Goal: Communication & Community: Answer question/provide support

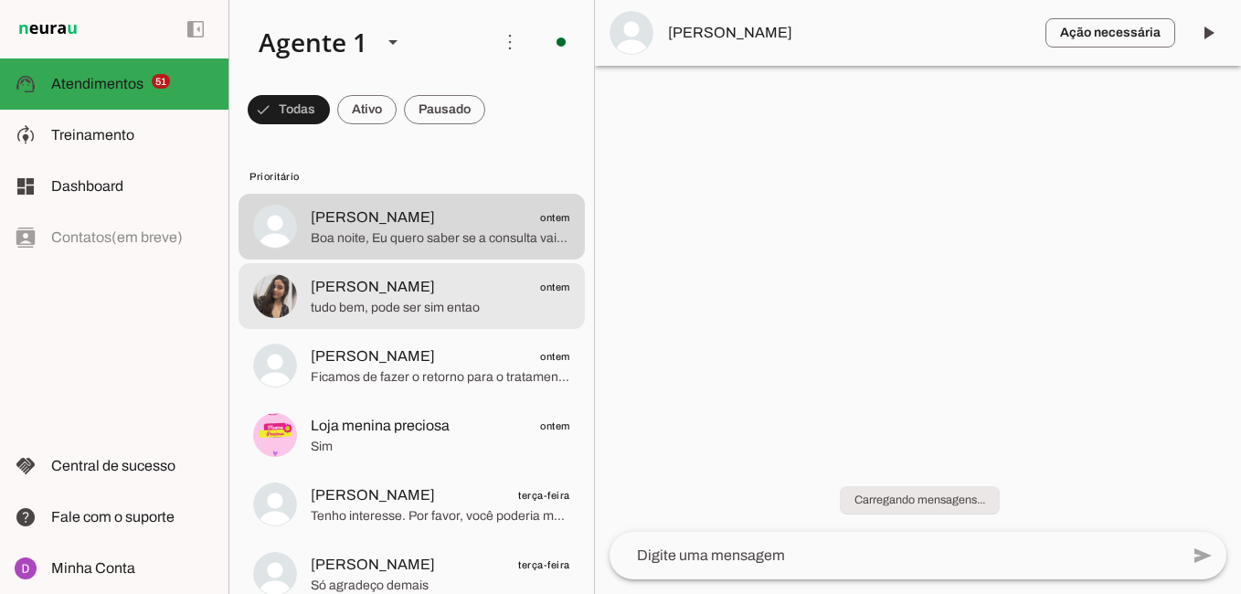
scroll to position [3, 0]
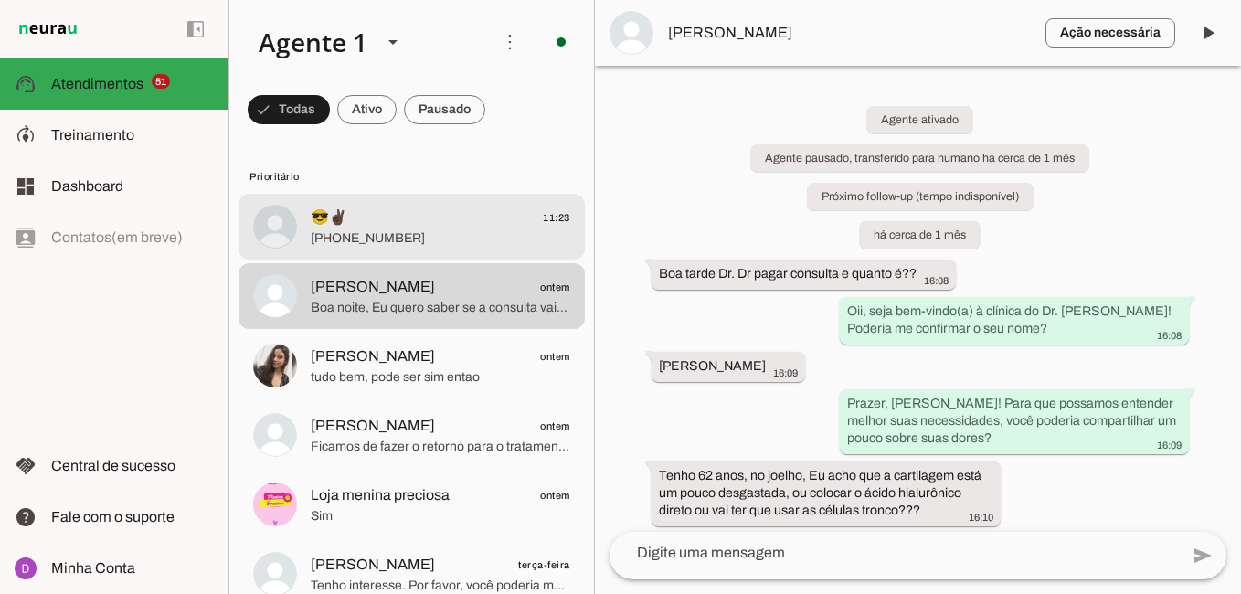
click at [365, 224] on span "😎✌🏿 11:23" at bounding box center [440, 217] width 259 height 23
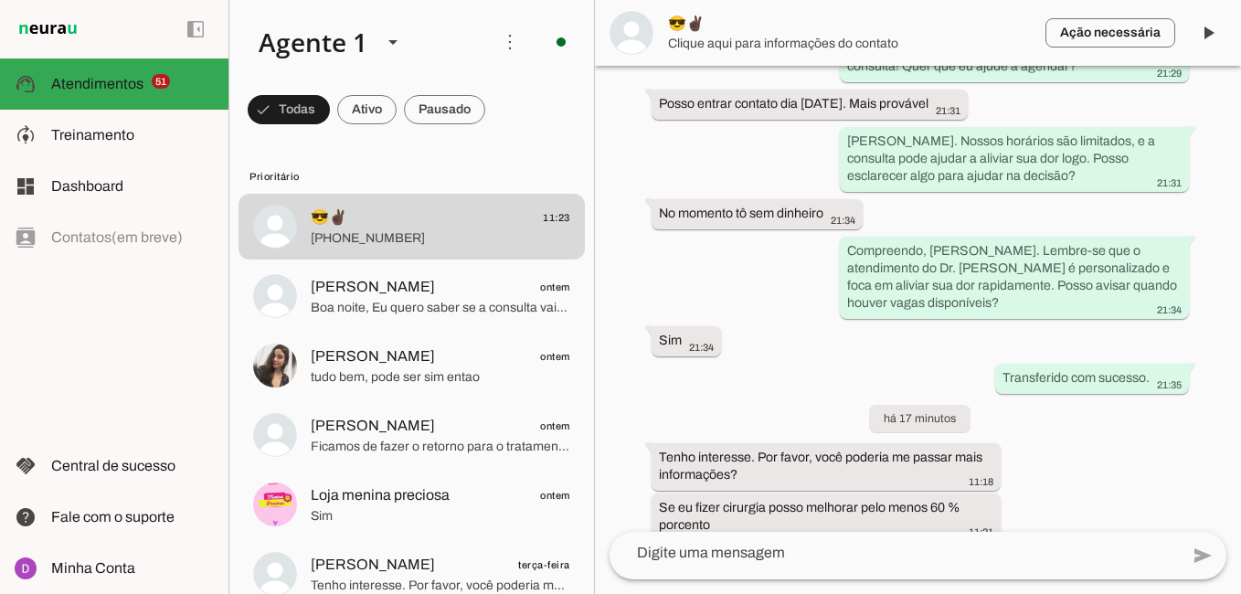
scroll to position [1201, 0]
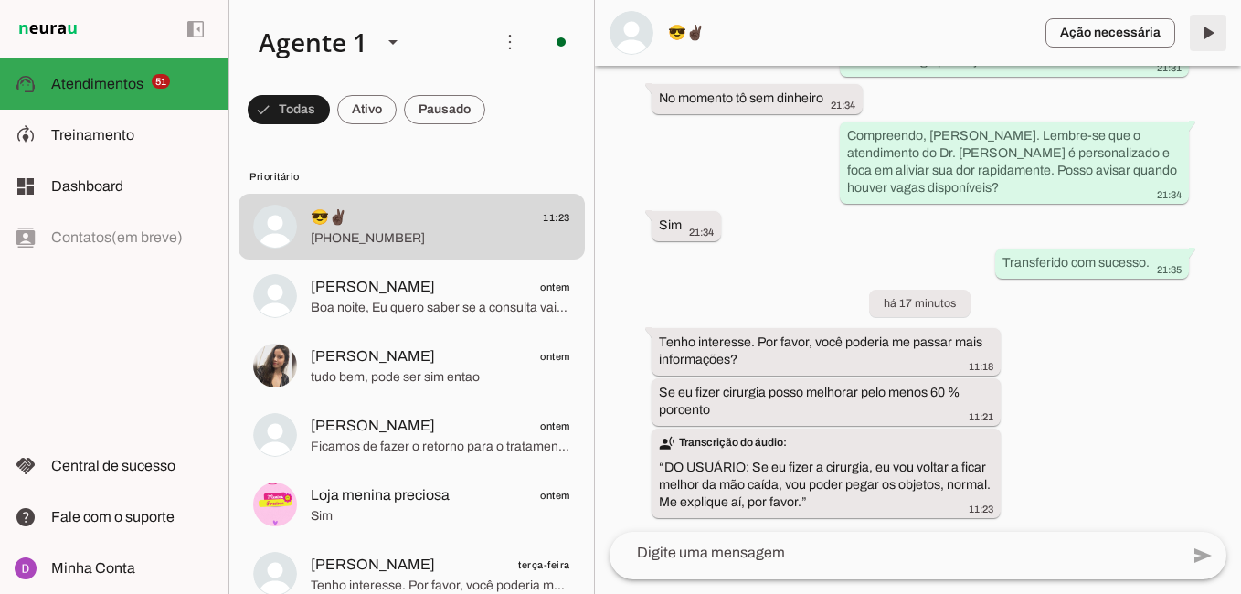
click at [1208, 42] on span at bounding box center [1208, 33] width 44 height 44
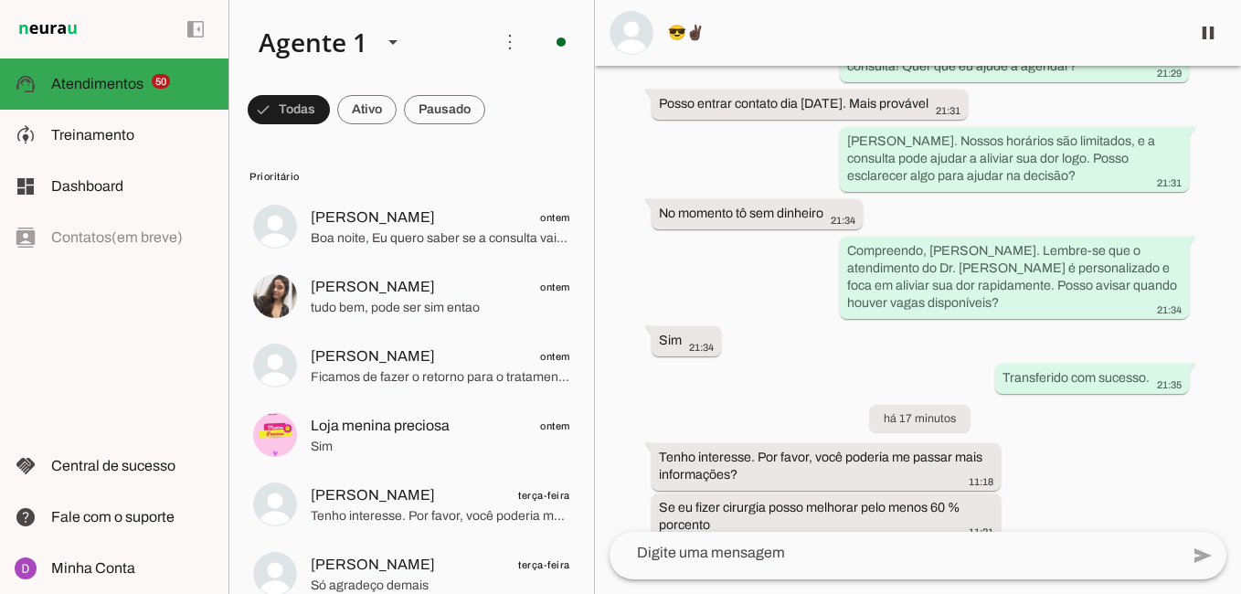
scroll to position [1239, 0]
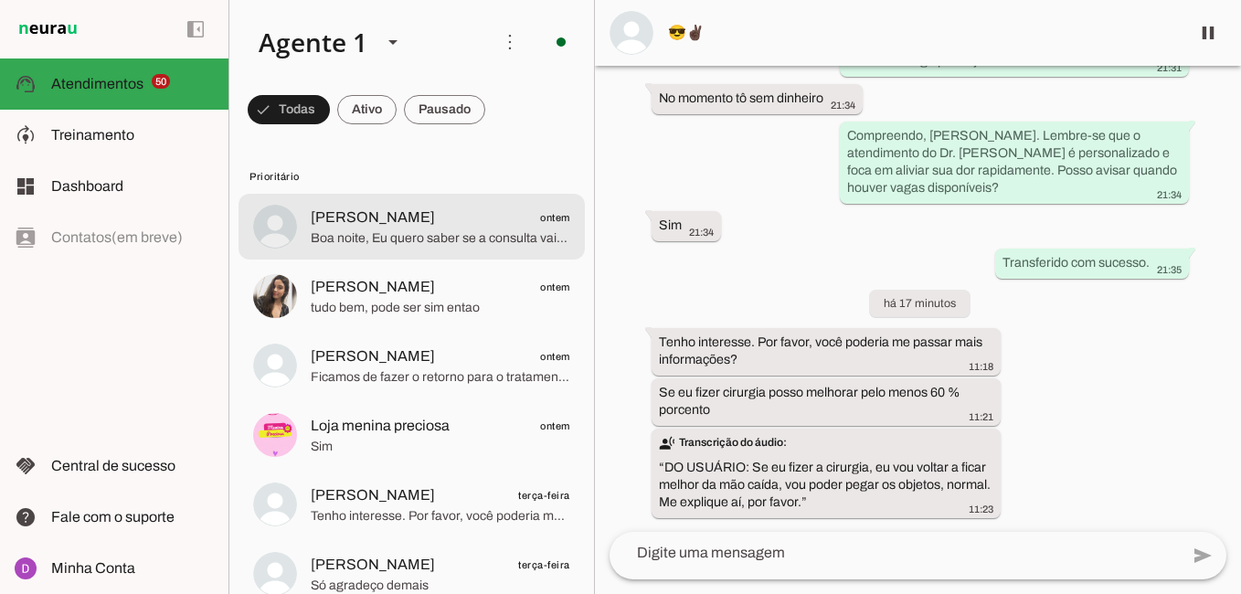
click at [392, 236] on span "Boa noite, Eu quero saber se a consulta vai ser feito algum exames pra definir …" at bounding box center [440, 238] width 259 height 18
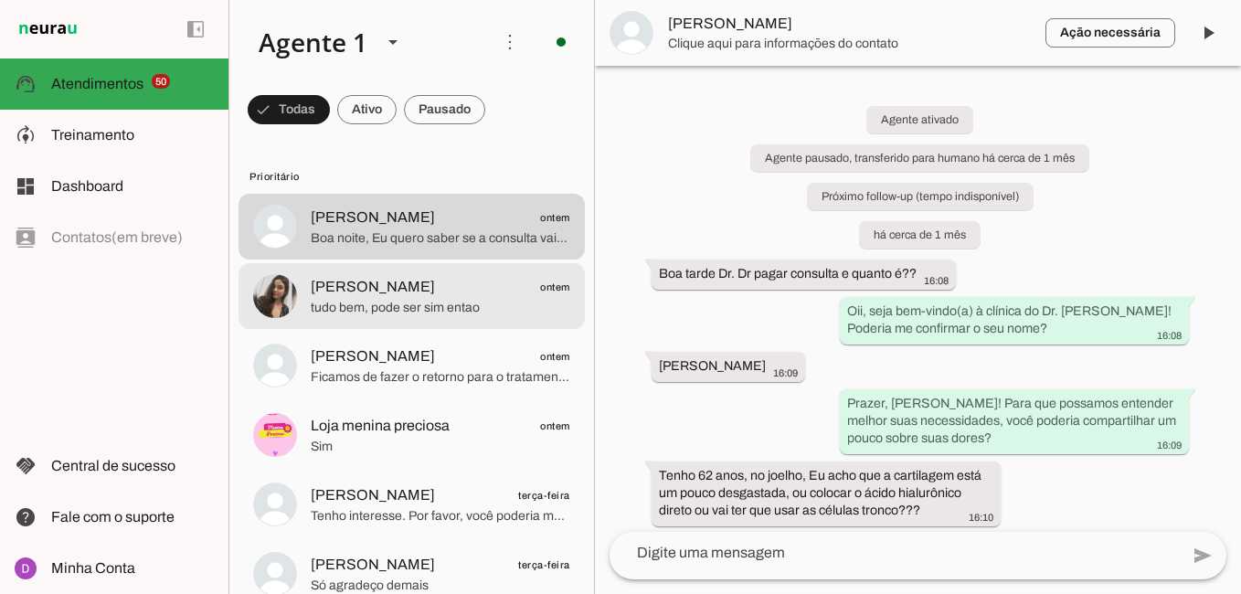
scroll to position [1244, 0]
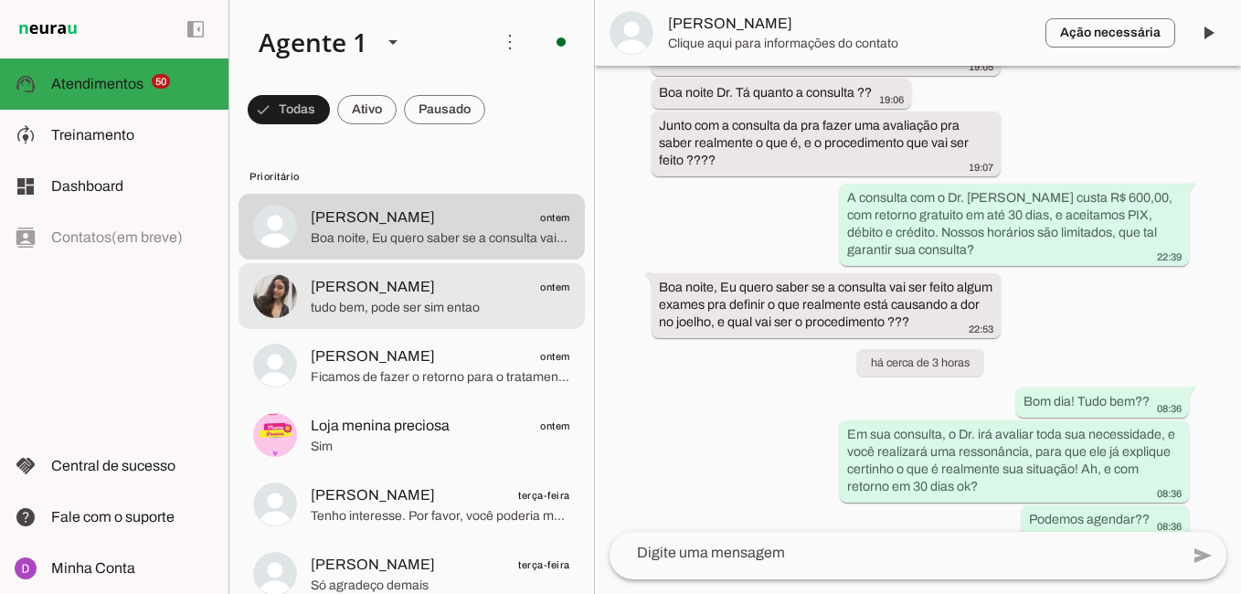
click at [413, 299] on span "tudo bem, pode ser sim entao" at bounding box center [440, 308] width 259 height 18
